Goal: Check status

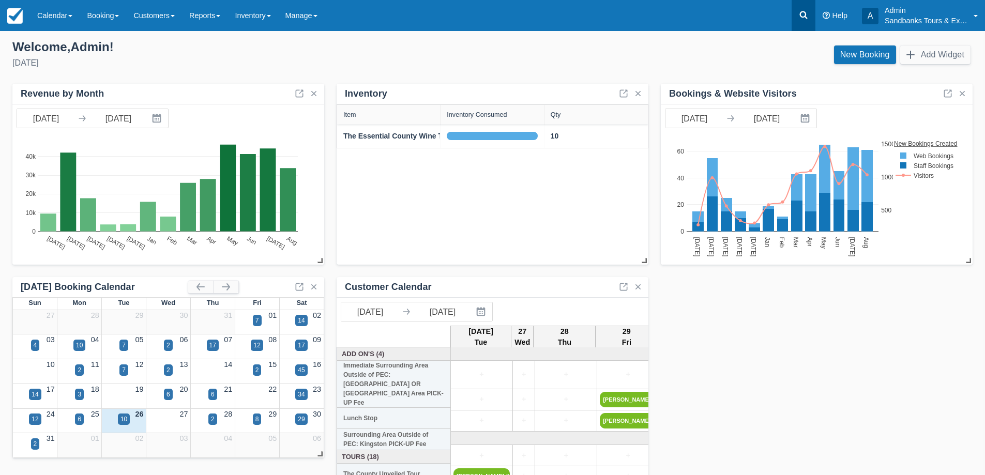
click at [802, 13] on icon at bounding box center [804, 15] width 10 height 10
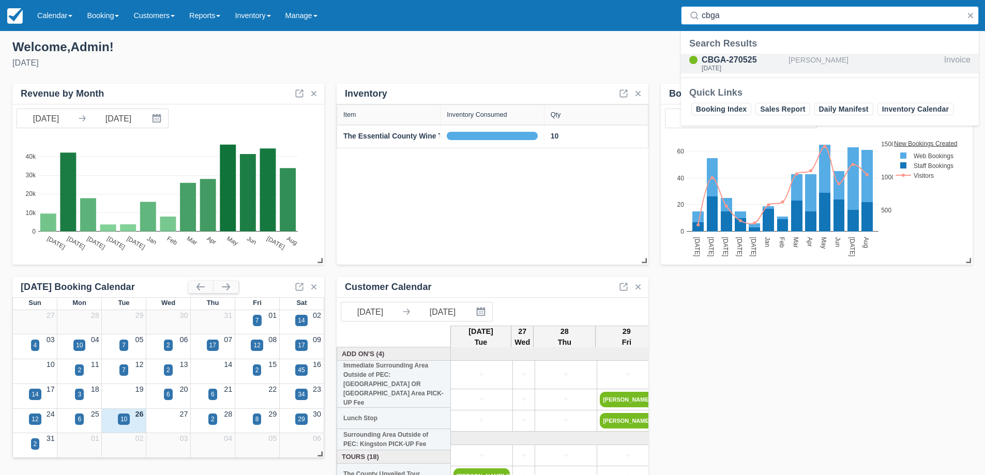
type input "cbga"
click at [749, 56] on div "CBGA-270525" at bounding box center [743, 60] width 83 height 12
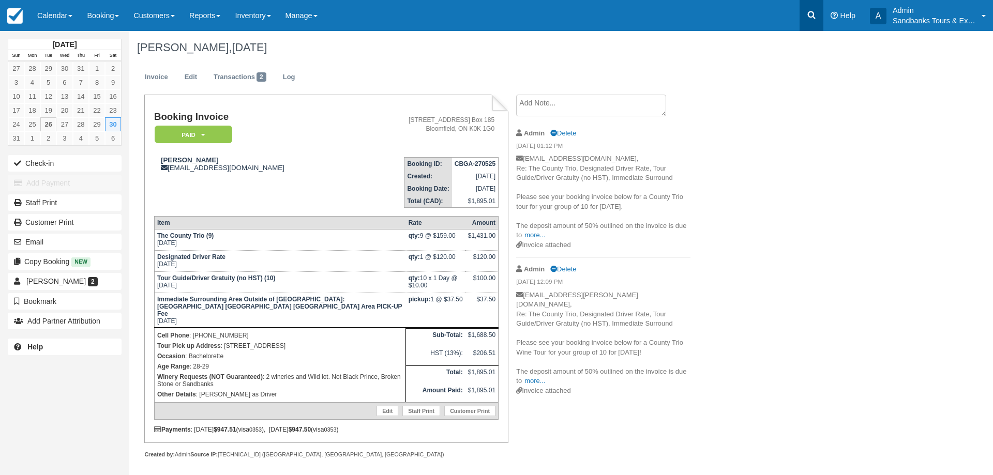
click at [809, 16] on icon at bounding box center [812, 15] width 8 height 8
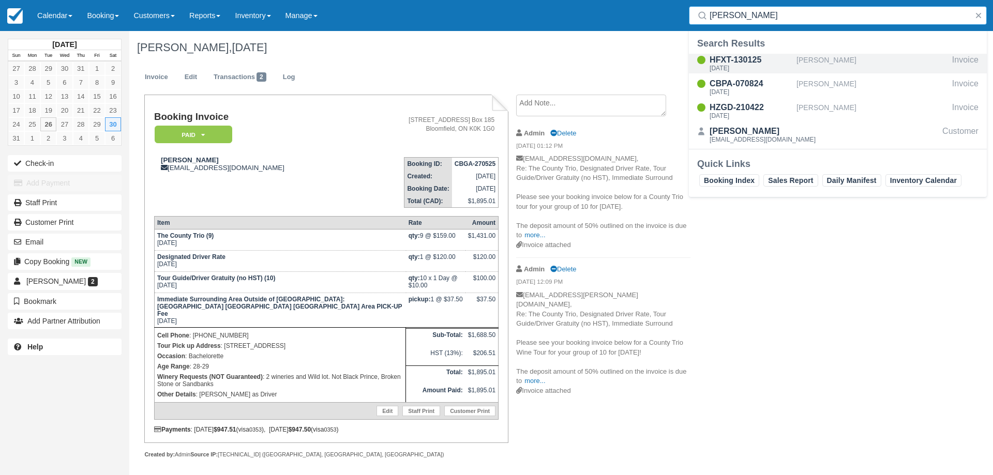
type input "[PERSON_NAME]"
click at [726, 57] on div "HFXT-130125" at bounding box center [751, 60] width 83 height 12
